Goal: Communication & Community: Answer question/provide support

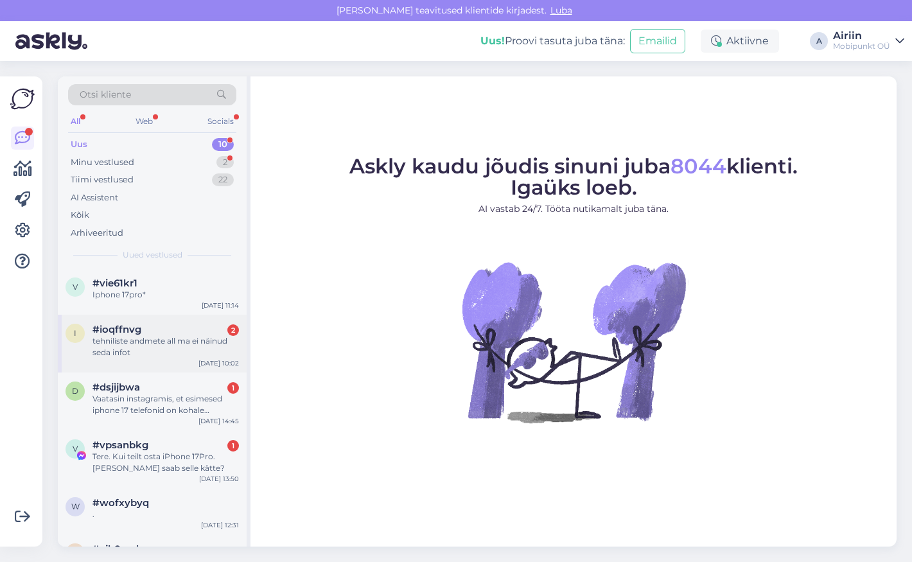
click at [186, 342] on div "tehniliste andmete all ma ei näinud seda infot" at bounding box center [165, 346] width 146 height 23
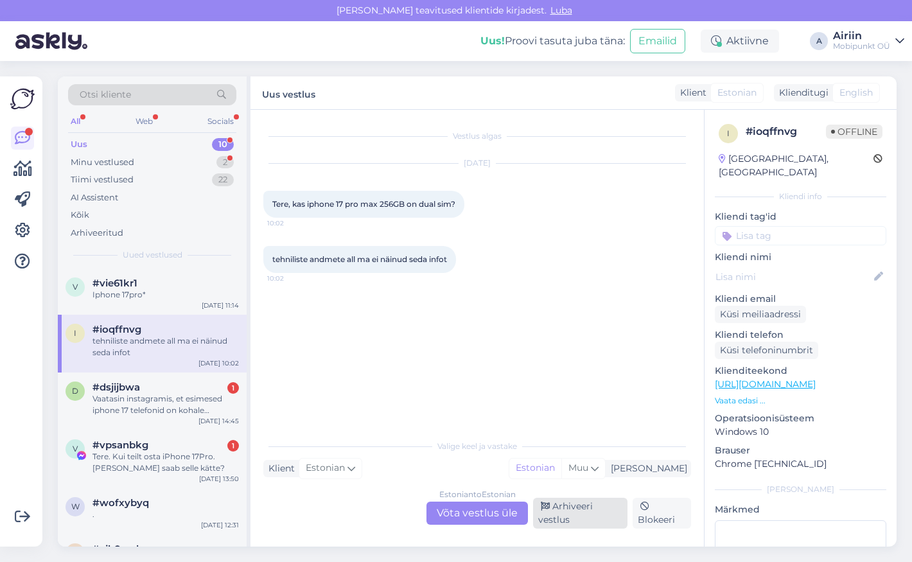
click at [602, 518] on div "Arhiveeri vestlus" at bounding box center [580, 513] width 94 height 31
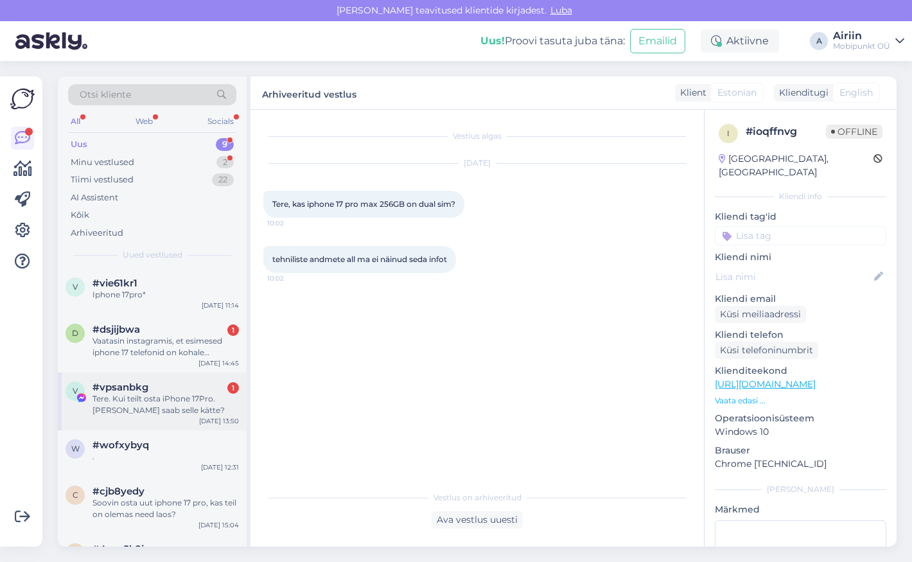
click at [181, 398] on div "Tere. Kui teilt osta iPhone 17Pro. [PERSON_NAME] saab selle kätte?" at bounding box center [165, 404] width 146 height 23
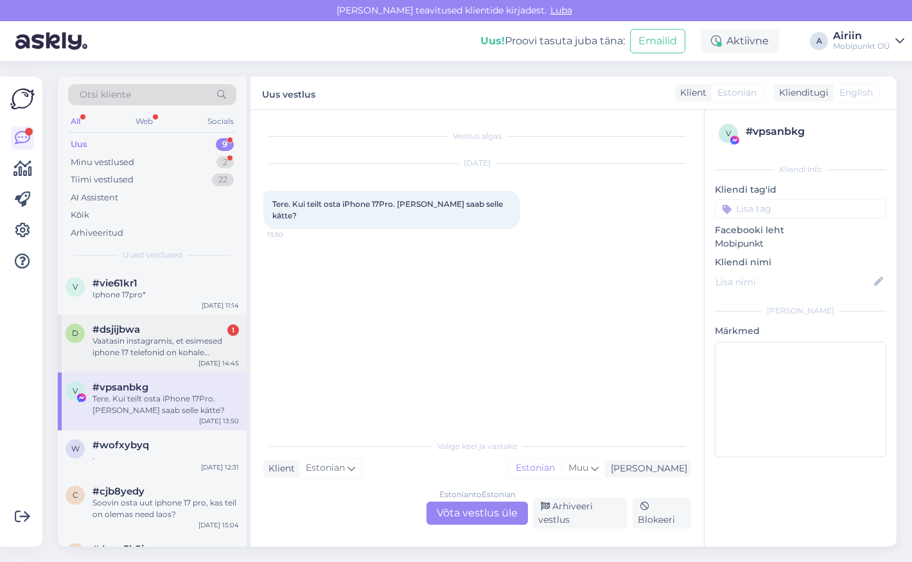
click at [213, 360] on div "[DATE] 14:45" at bounding box center [218, 363] width 40 height 10
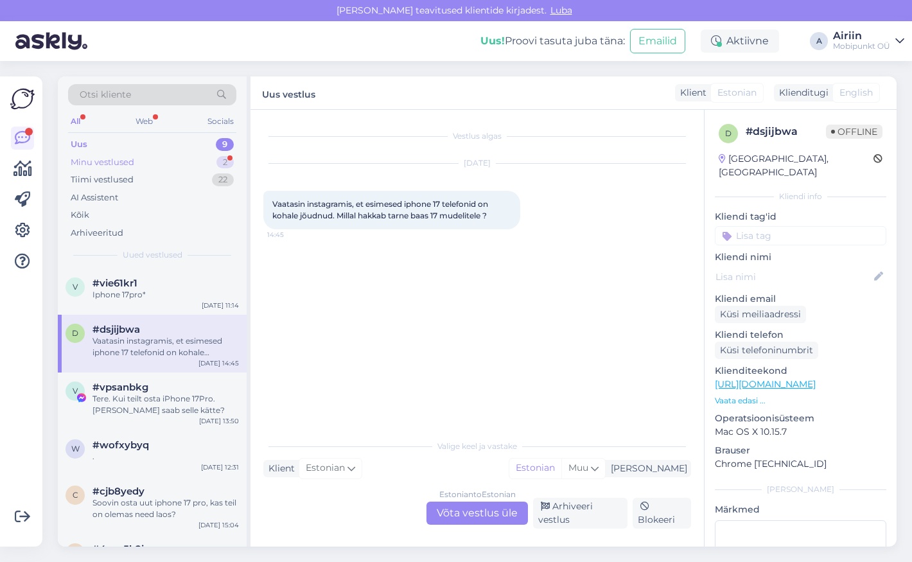
click at [204, 163] on div "Minu vestlused 2" at bounding box center [152, 163] width 168 height 18
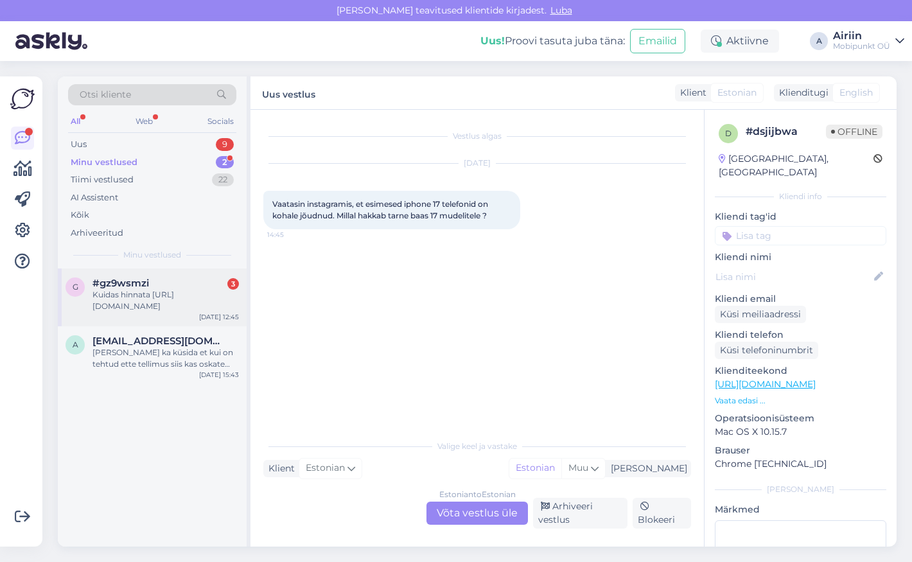
click at [184, 297] on div "Kuidas hinnata [URL][DOMAIN_NAME]" at bounding box center [165, 300] width 146 height 23
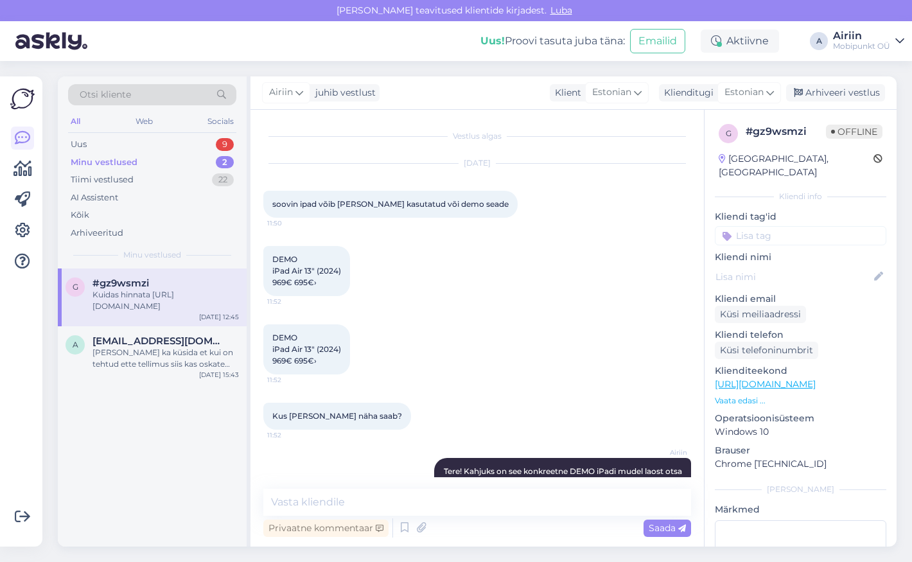
scroll to position [391, 0]
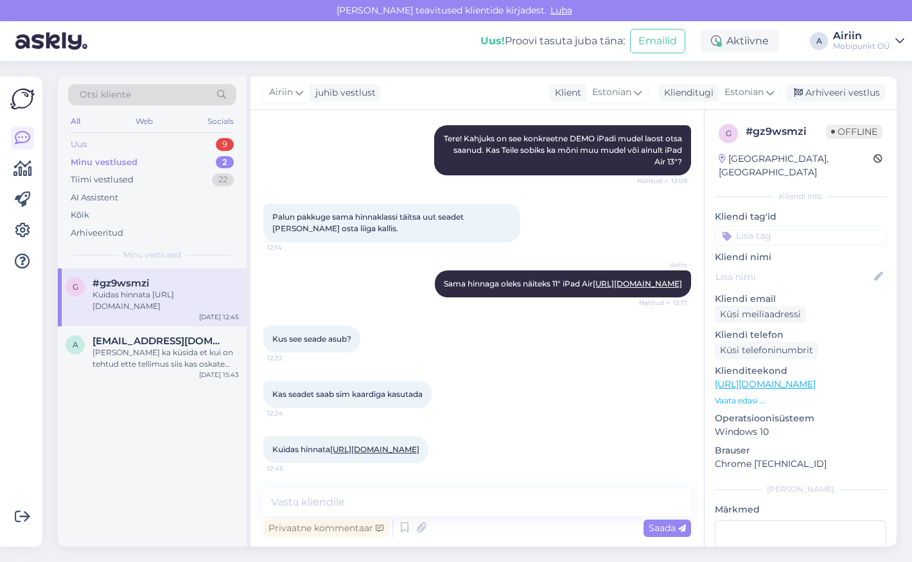
click at [164, 146] on div "Uus 9" at bounding box center [152, 145] width 168 height 18
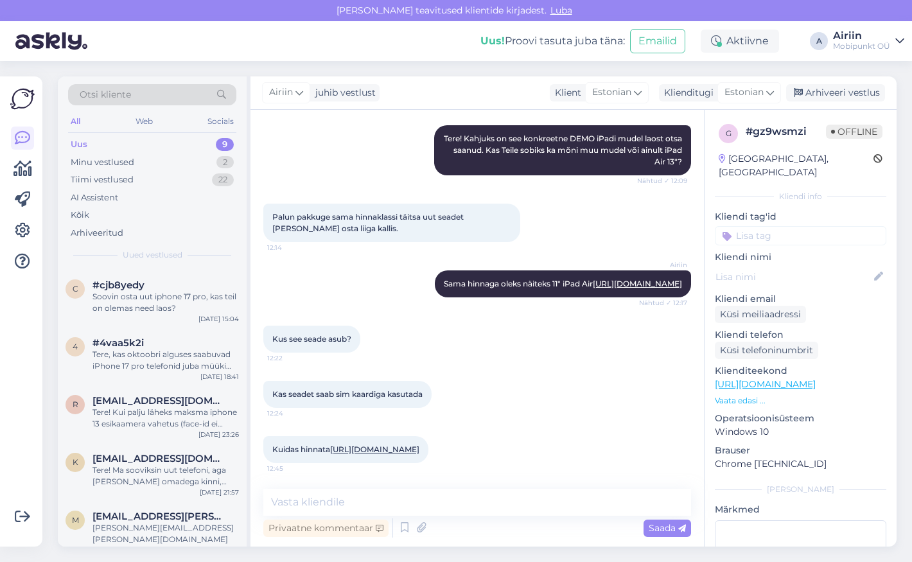
scroll to position [206, 0]
click at [163, 513] on span "[EMAIL_ADDRESS][PERSON_NAME][DOMAIN_NAME]" at bounding box center [159, 517] width 134 height 12
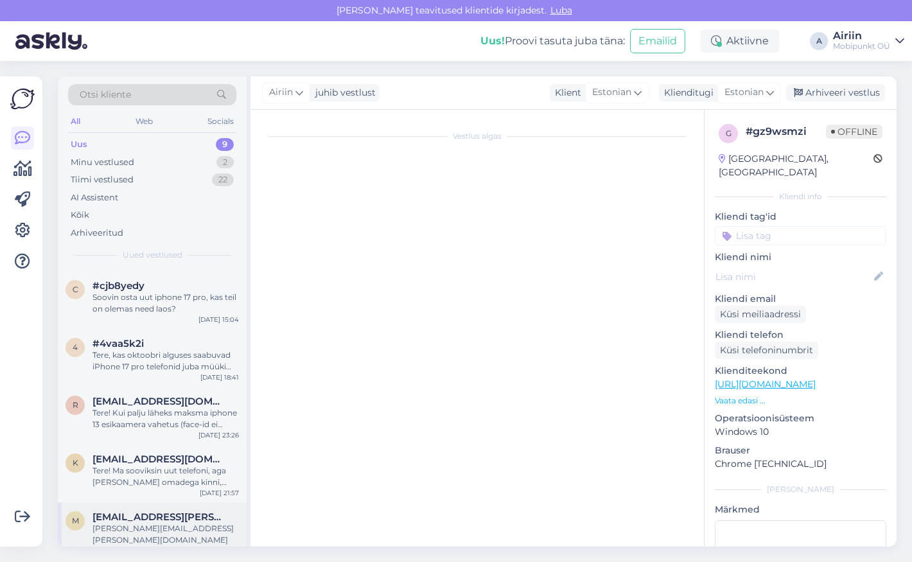
scroll to position [0, 0]
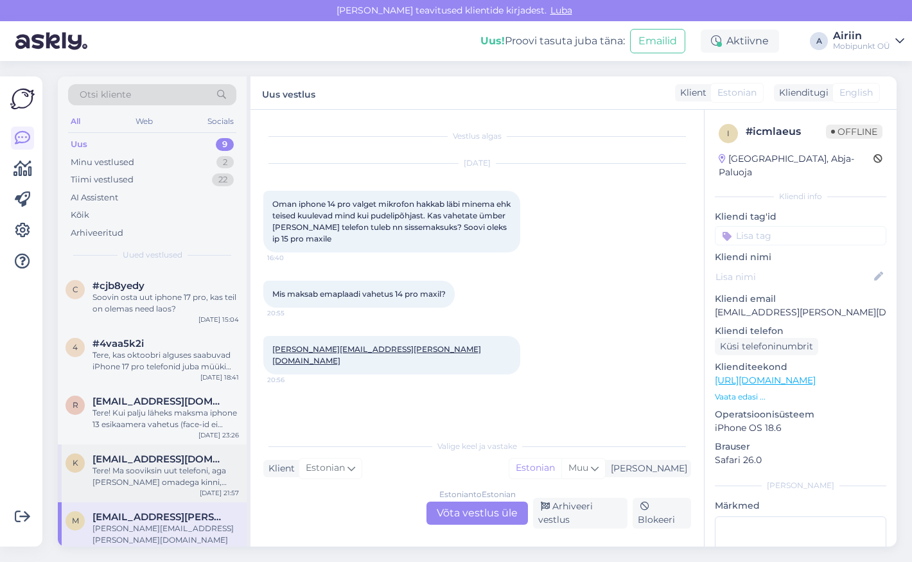
click at [177, 477] on div "Tere! Ma sooviksin uut telefoni, aga [PERSON_NAME] omadega kinni, tahaks midagi…" at bounding box center [165, 476] width 146 height 23
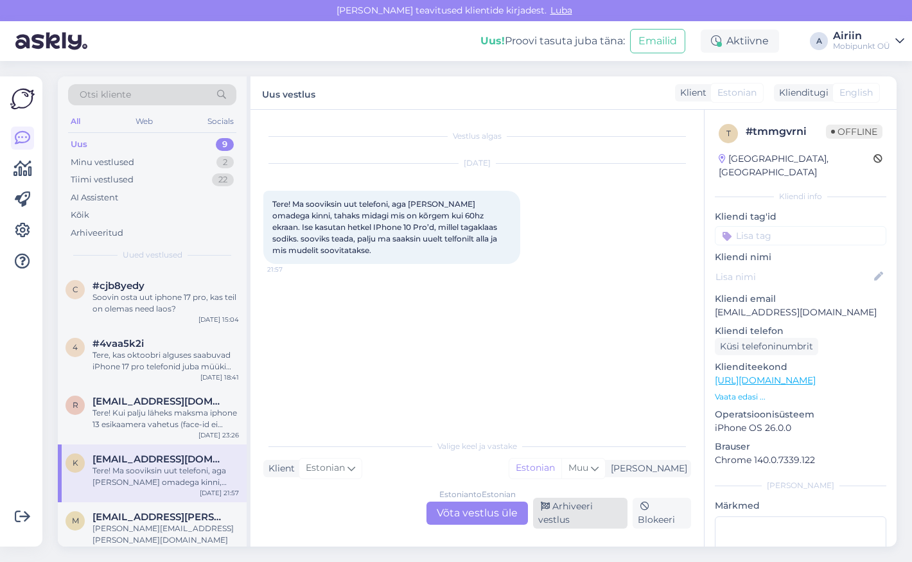
click at [589, 522] on div "Arhiveeri vestlus" at bounding box center [580, 513] width 94 height 31
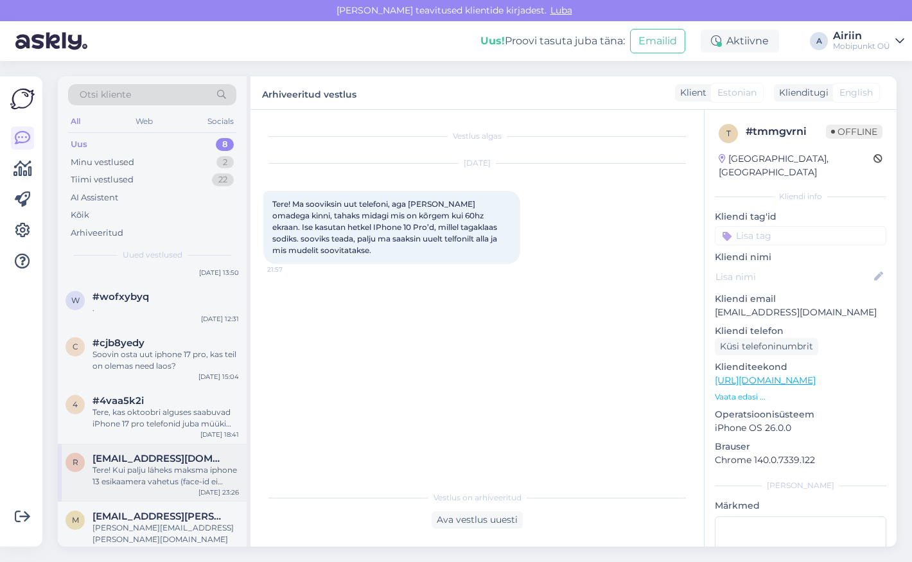
click at [207, 457] on span "[EMAIL_ADDRESS][DOMAIN_NAME]" at bounding box center [159, 459] width 134 height 12
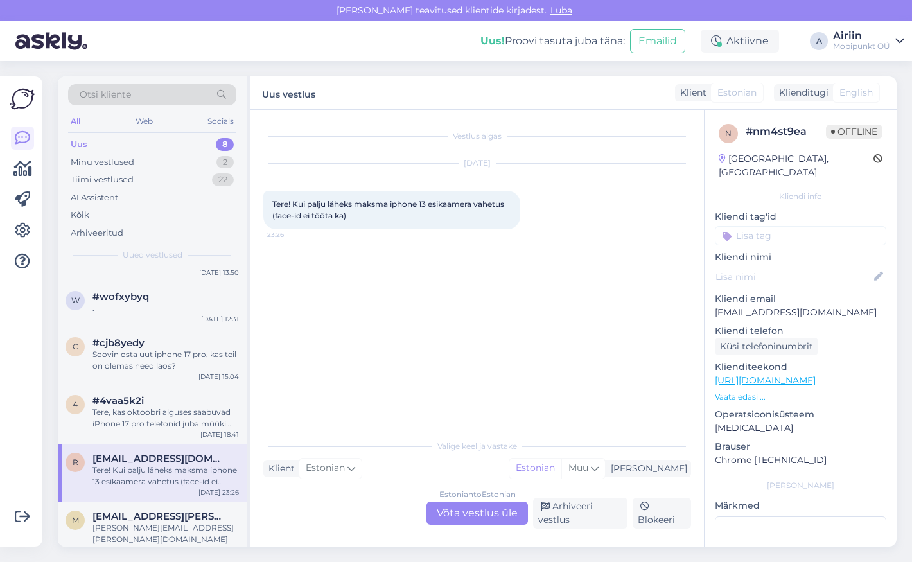
scroll to position [148, 0]
click at [545, 515] on div "Arhiveeri vestlus" at bounding box center [580, 513] width 94 height 31
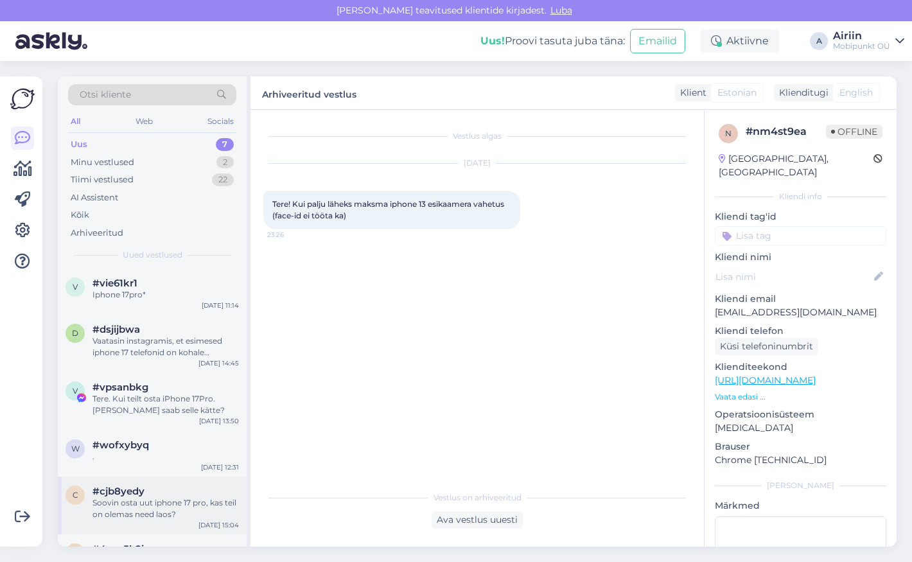
click at [177, 492] on div "#cjb8yedy" at bounding box center [165, 492] width 146 height 12
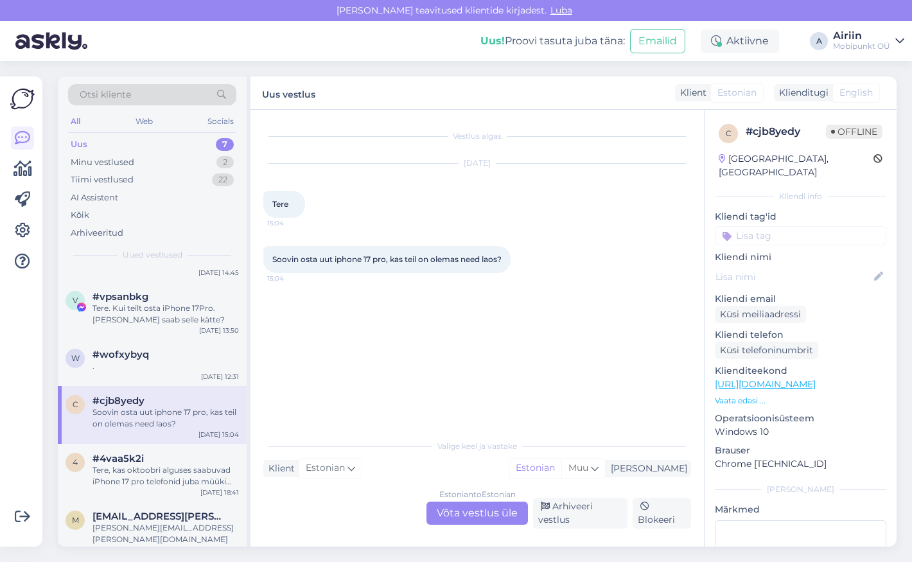
scroll to position [90, 0]
click at [157, 483] on div "Tere, kas oktoobri alguses saabuvad iPhone 17 pro telefonid juba müüki või pige…" at bounding box center [165, 476] width 146 height 23
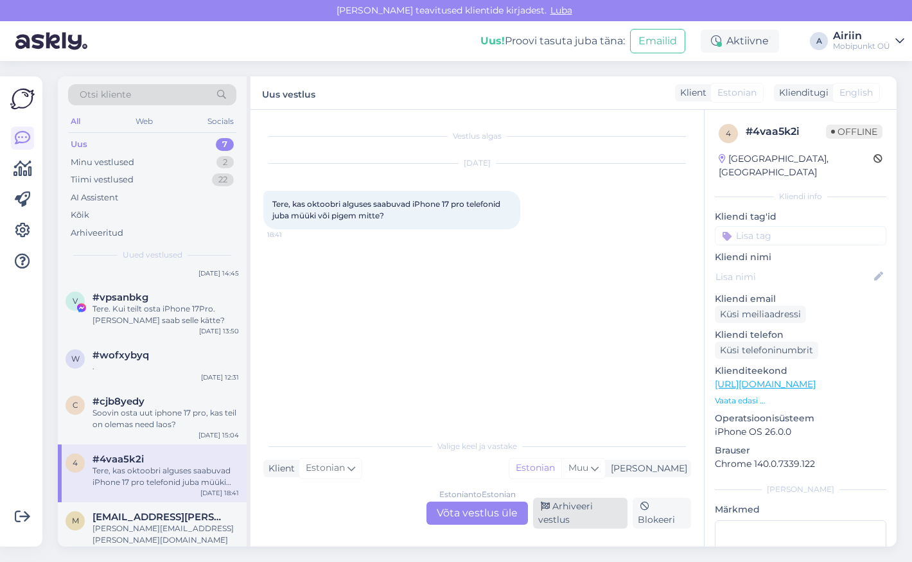
click at [554, 517] on div "Arhiveeri vestlus" at bounding box center [580, 513] width 94 height 31
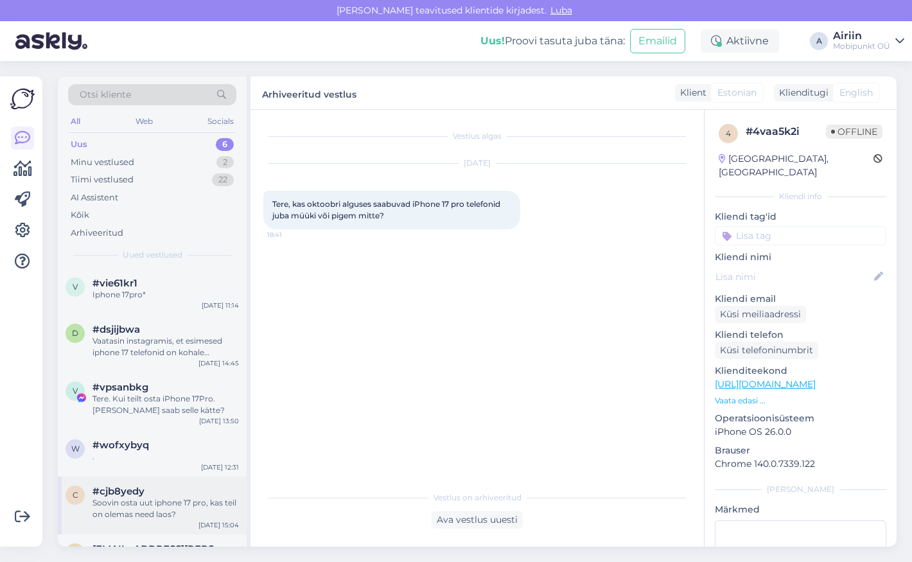
click at [202, 498] on div "Soovin osta uut iphone 17 pro, kas teil on olemas need laos?" at bounding box center [165, 508] width 146 height 23
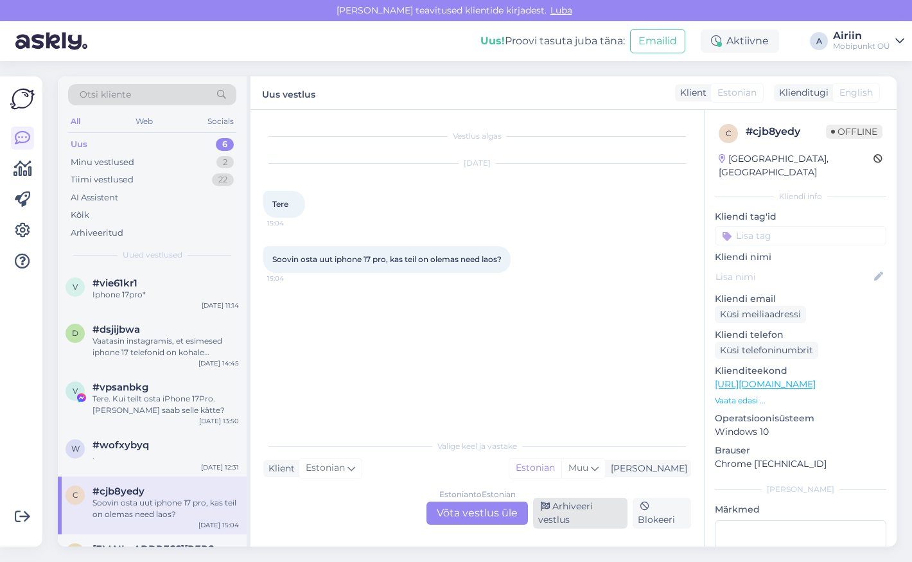
click at [545, 515] on div "Arhiveeri vestlus" at bounding box center [580, 513] width 94 height 31
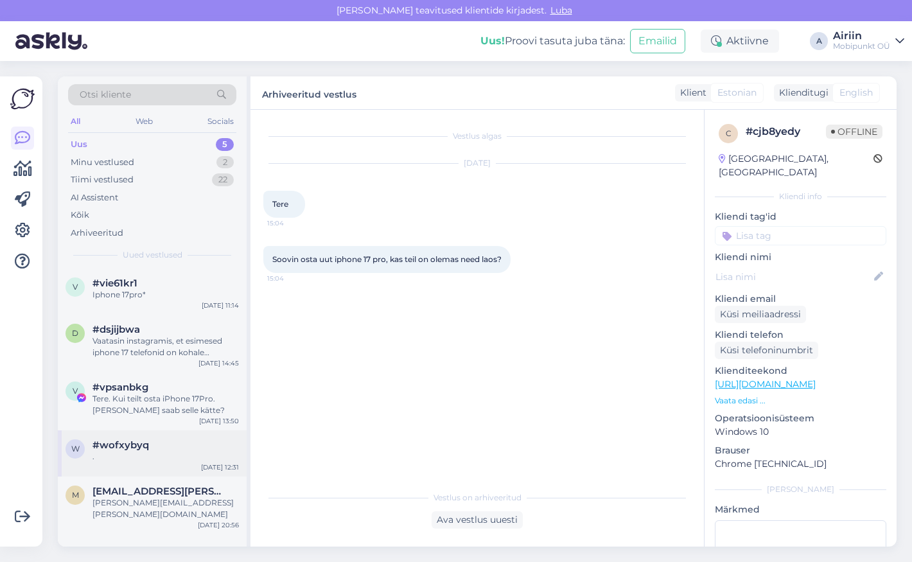
click at [190, 461] on div "w #wofxybyq . [DATE] 12:31" at bounding box center [152, 453] width 189 height 46
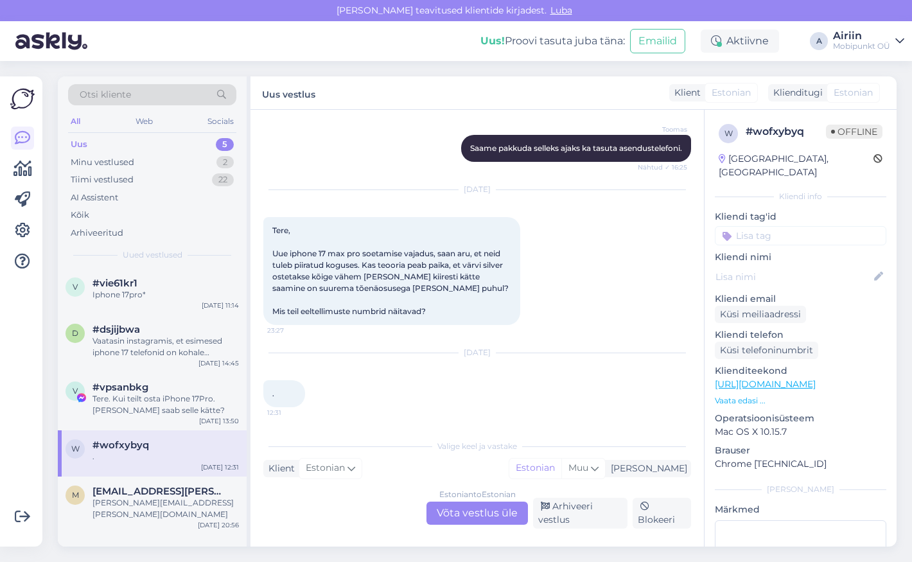
scroll to position [256, 0]
click at [125, 301] on div "v #vie61kr1 Iphone 17pro* [DATE] 11:14" at bounding box center [152, 291] width 189 height 46
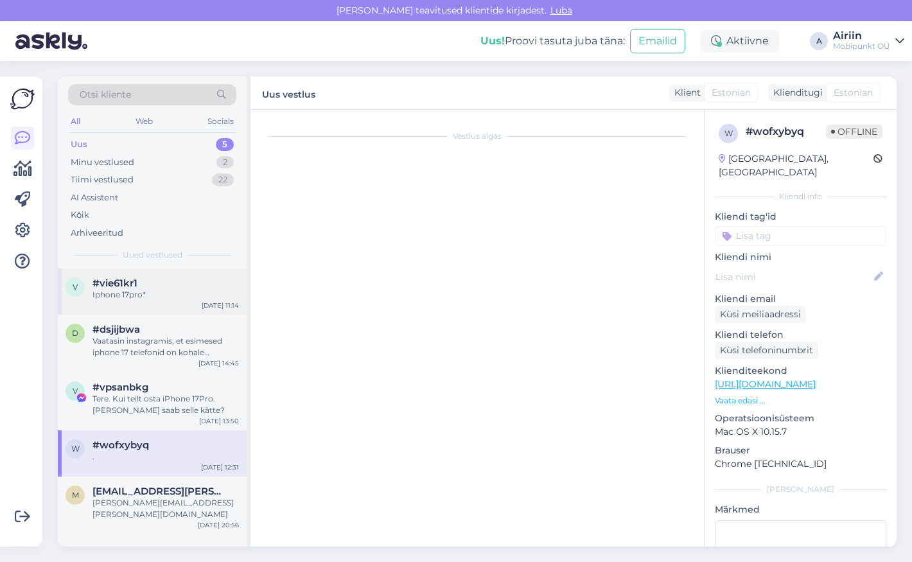
scroll to position [0, 0]
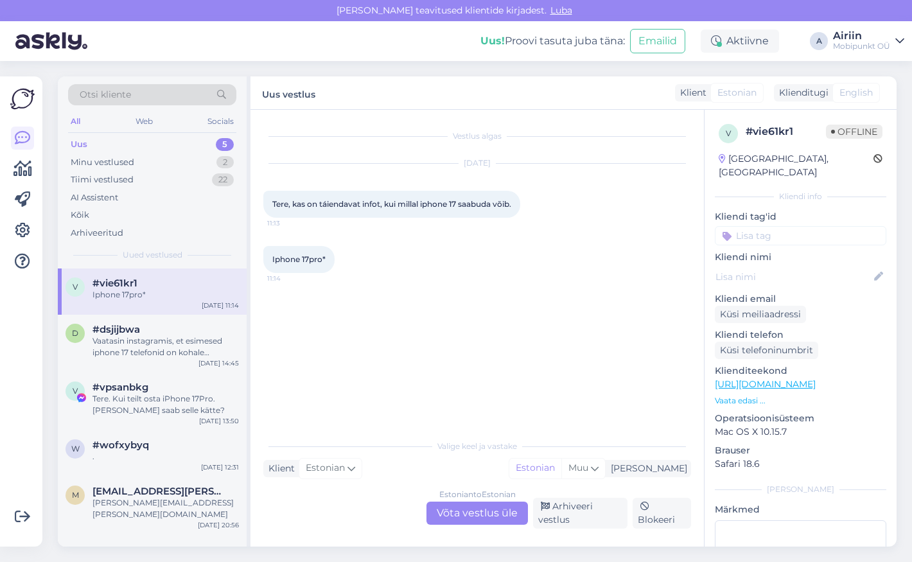
click at [184, 137] on div "Uus 5" at bounding box center [152, 145] width 168 height 18
